Goal: Browse casually

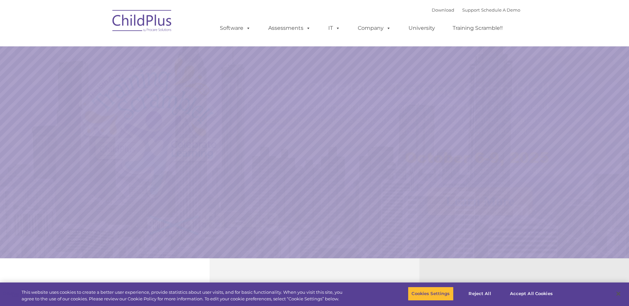
select select "MEDIUM"
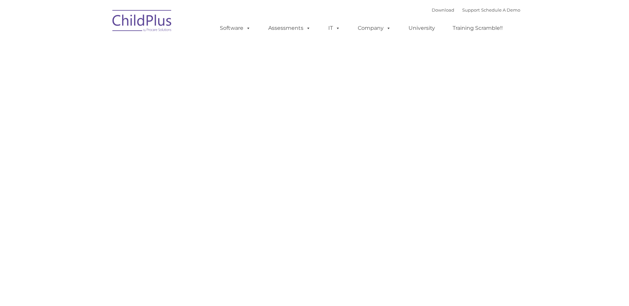
type input ""
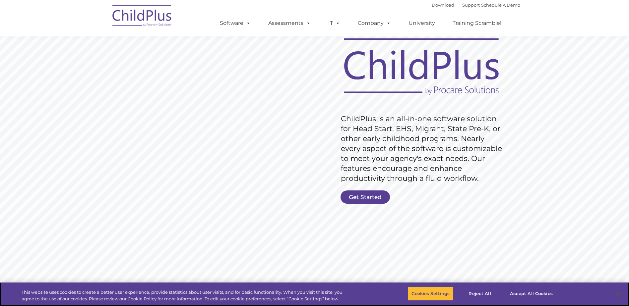
scroll to position [33, 0]
click at [544, 293] on button "Accept All Cookies" at bounding box center [531, 294] width 50 height 14
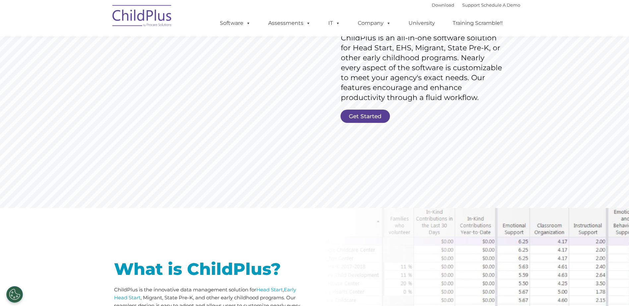
scroll to position [0, 0]
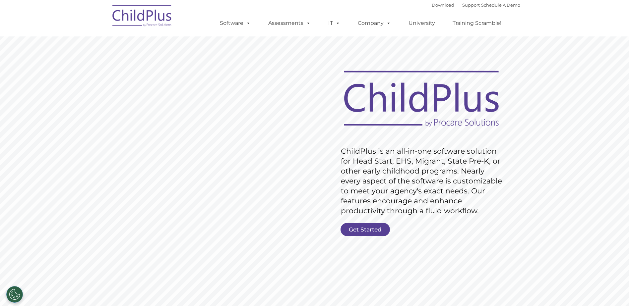
click at [167, 18] on img at bounding box center [142, 16] width 66 height 33
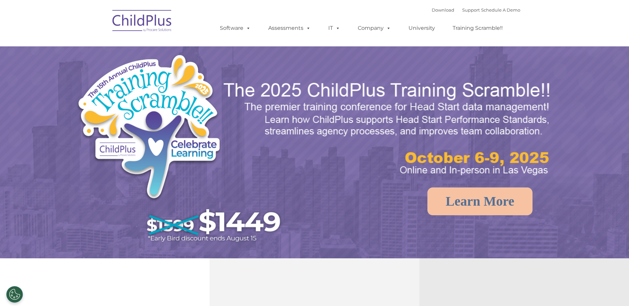
select select "MEDIUM"
